Goal: Task Accomplishment & Management: Use online tool/utility

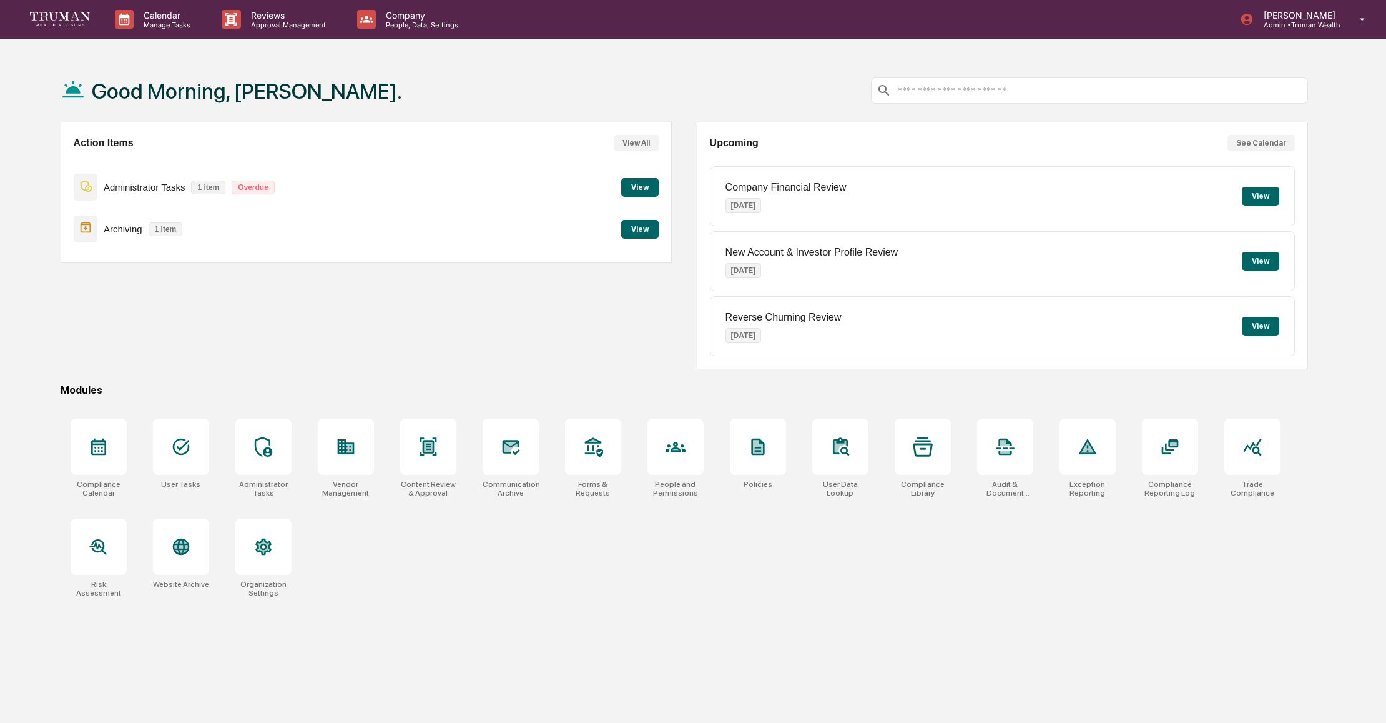
click at [643, 229] on button "View" at bounding box center [639, 229] width 37 height 19
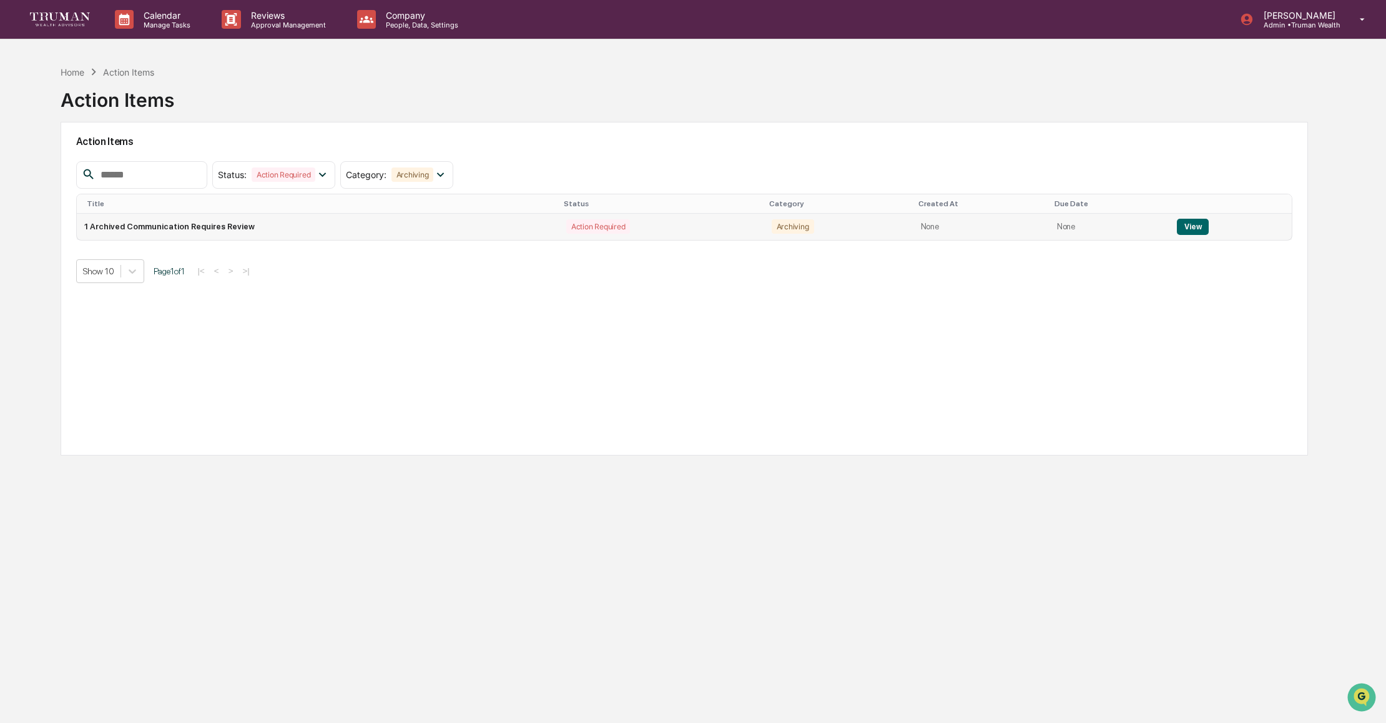
click at [1192, 224] on button "View" at bounding box center [1193, 227] width 32 height 16
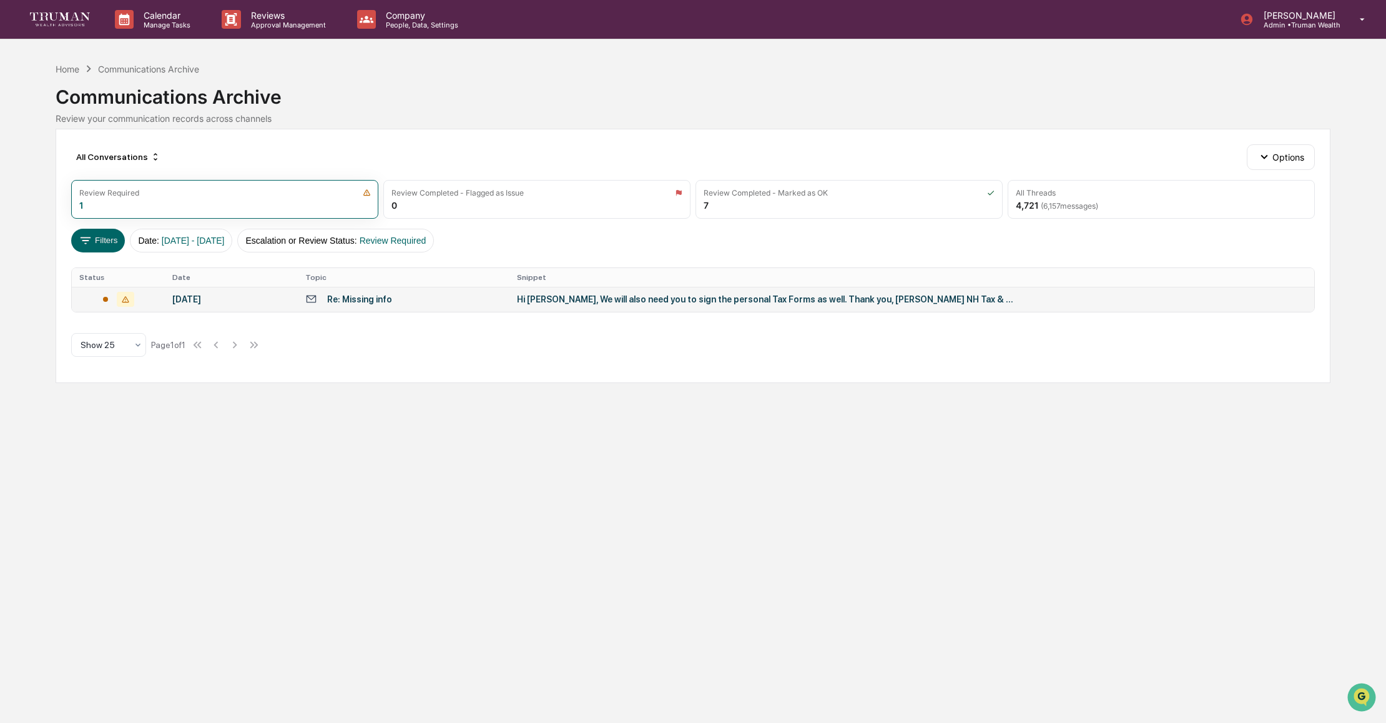
click at [583, 305] on td "Hi Melinda, We will also need you to sign the personal Tax Forms as well. Thank…" at bounding box center [912, 299] width 805 height 25
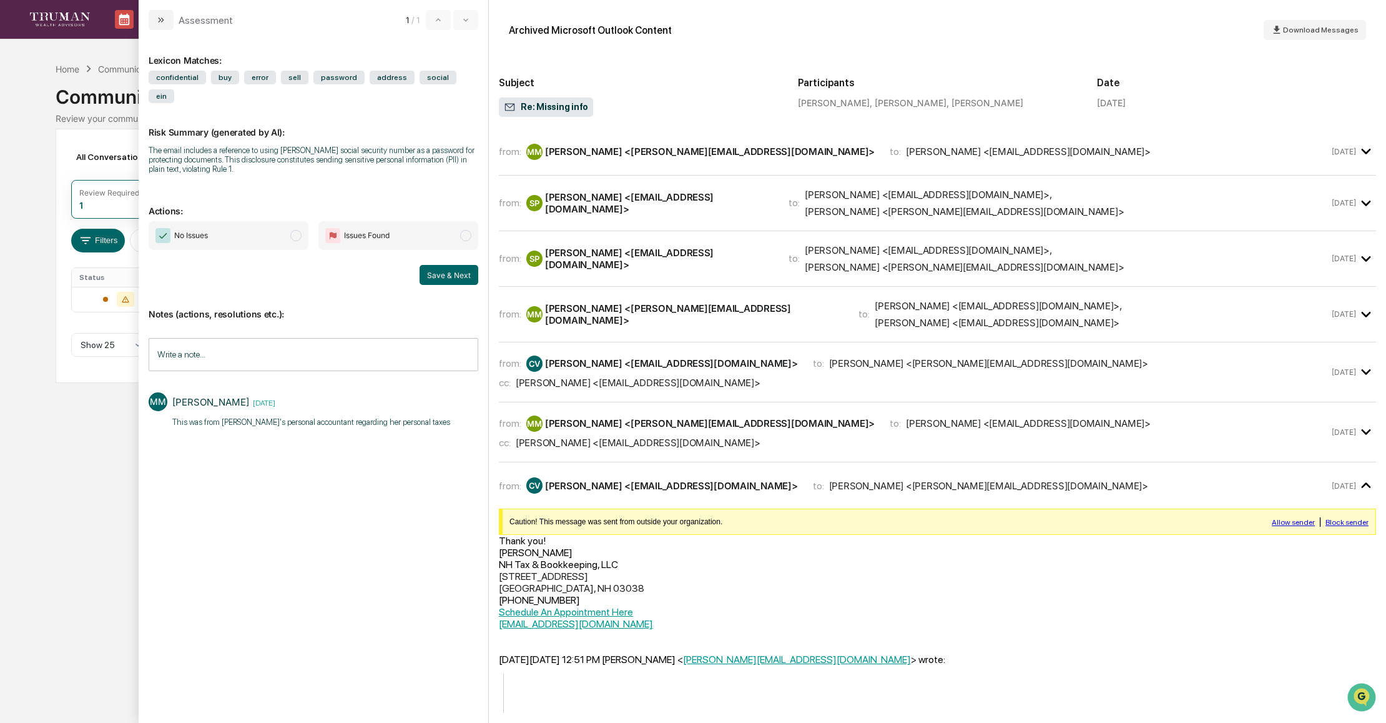
click at [300, 238] on span "modal" at bounding box center [295, 235] width 11 height 11
click at [463, 279] on button "Save & Next" at bounding box center [449, 275] width 59 height 20
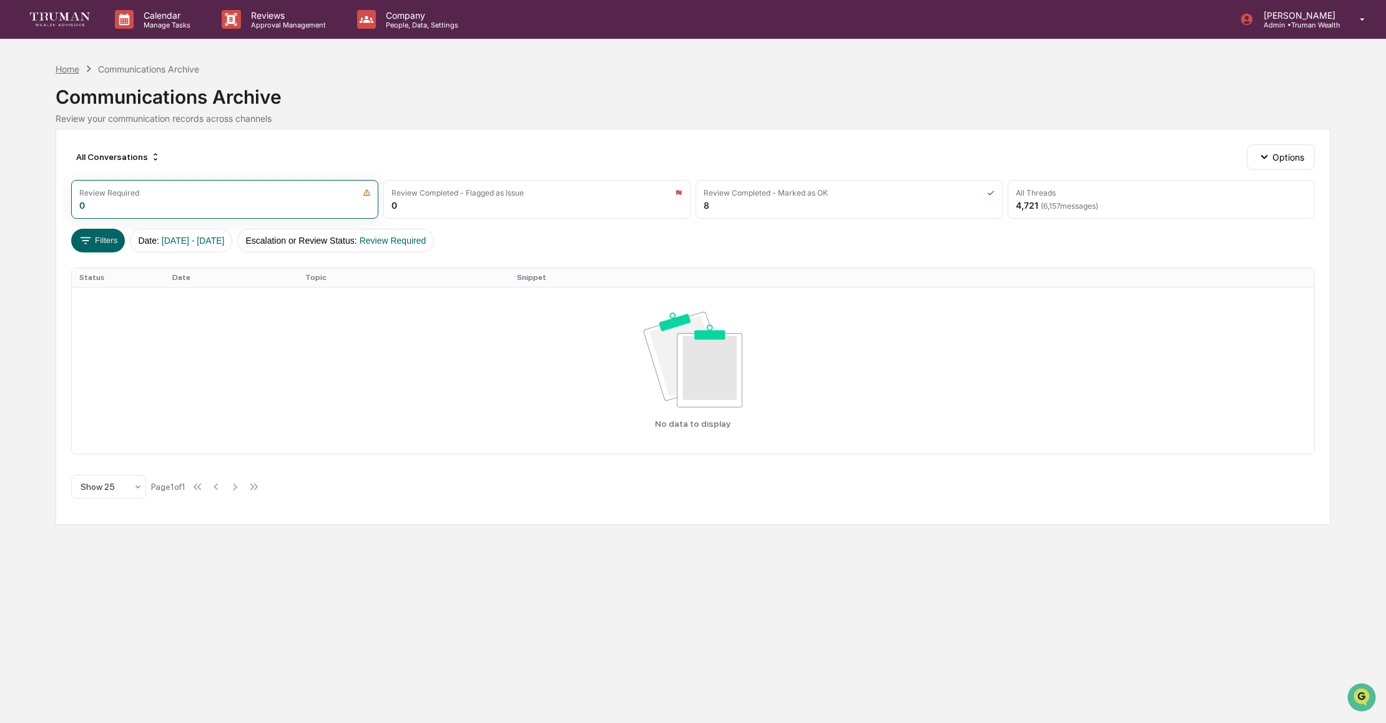
click at [75, 69] on div "Home" at bounding box center [68, 69] width 24 height 11
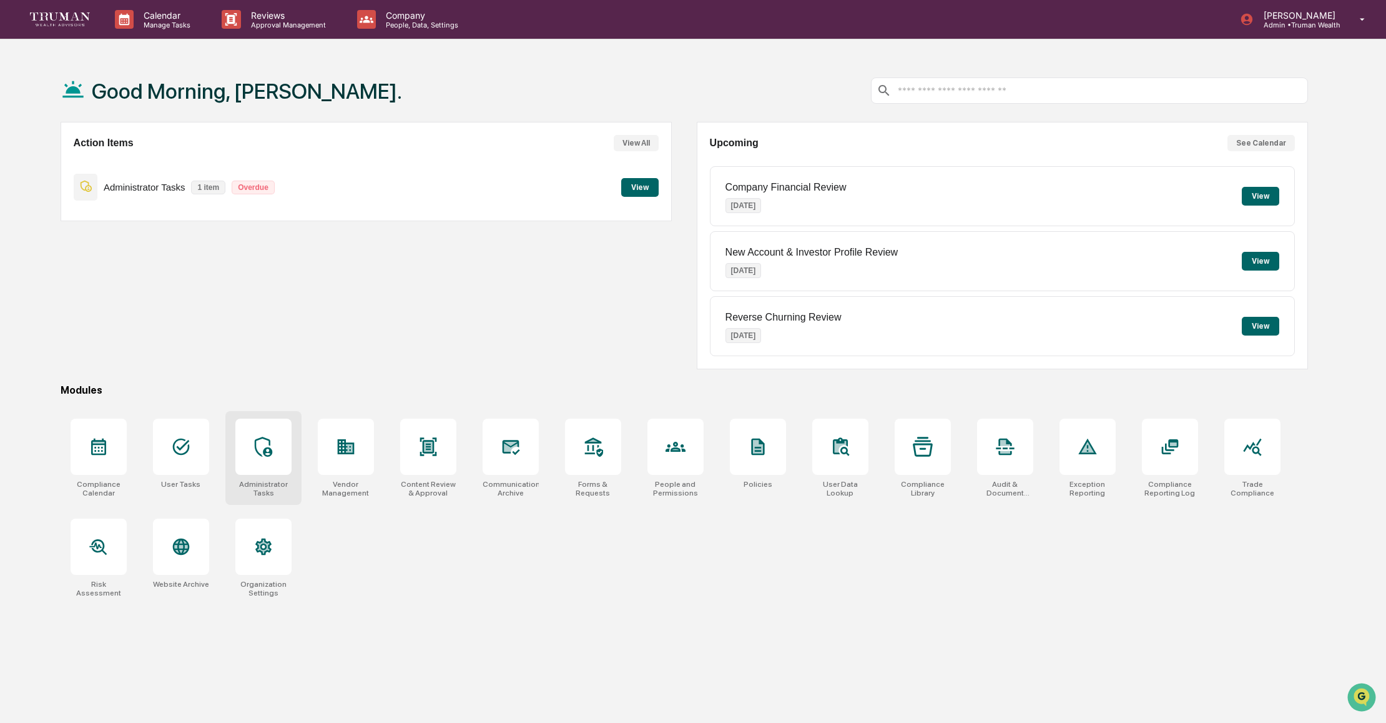
click at [256, 466] on div at bounding box center [263, 446] width 56 height 56
